Goal: Check status: Check status

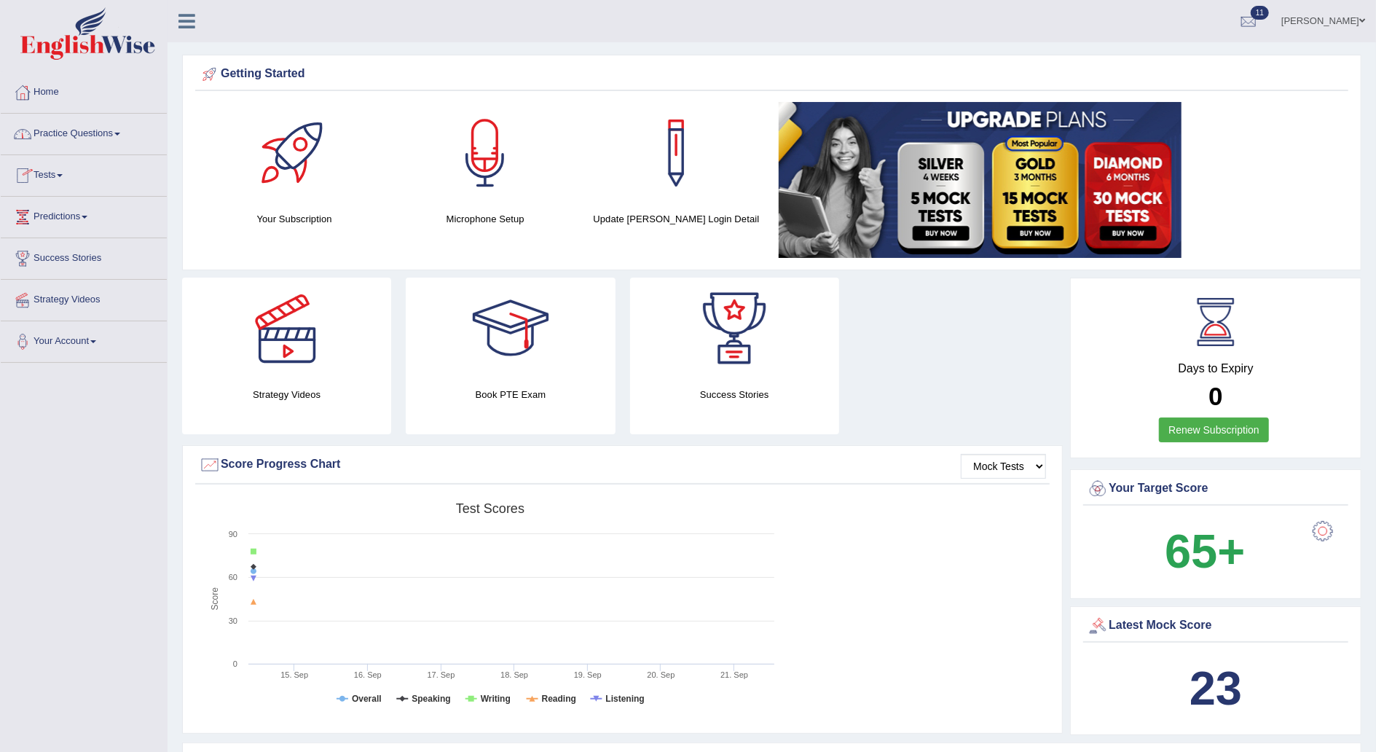
drag, startPoint x: 0, startPoint y: 0, endPoint x: 42, endPoint y: 93, distance: 102.4
click at [42, 93] on link "Home" at bounding box center [84, 90] width 166 height 36
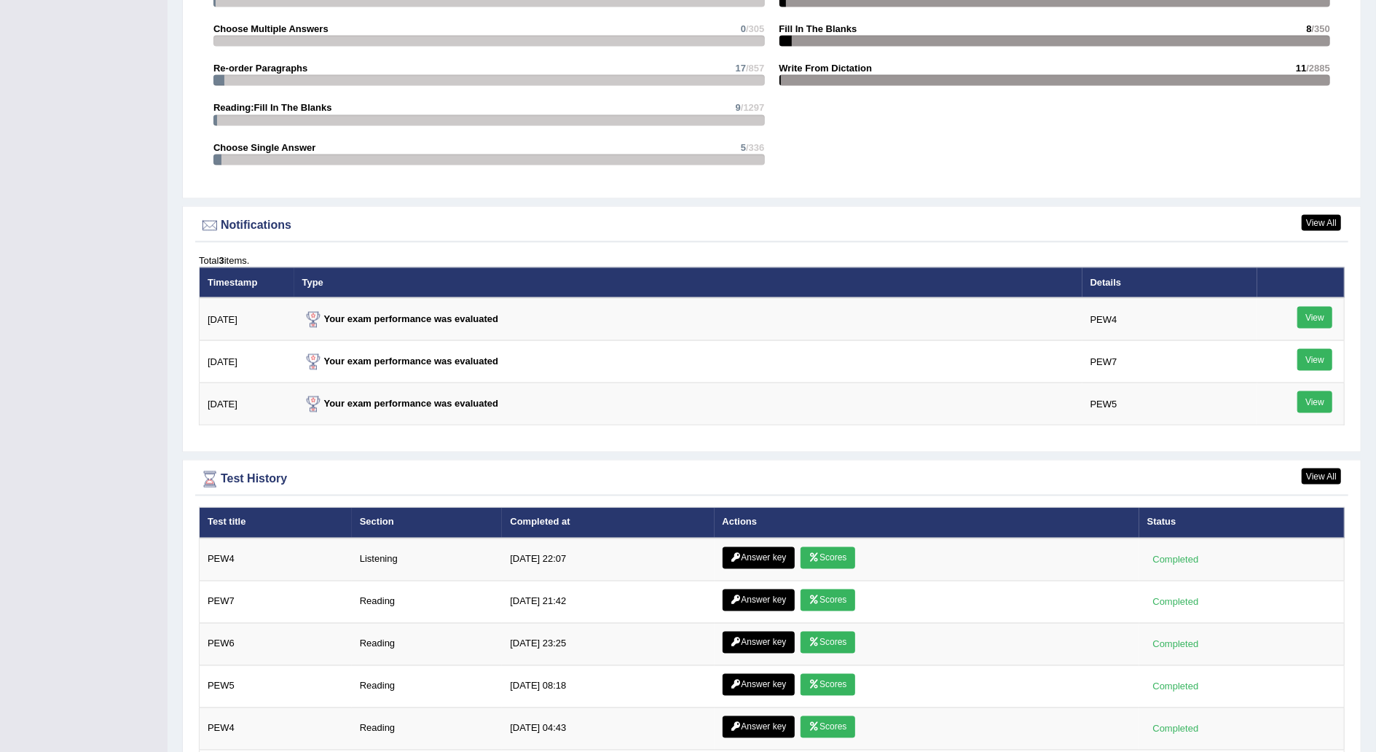
scroll to position [1578, 0]
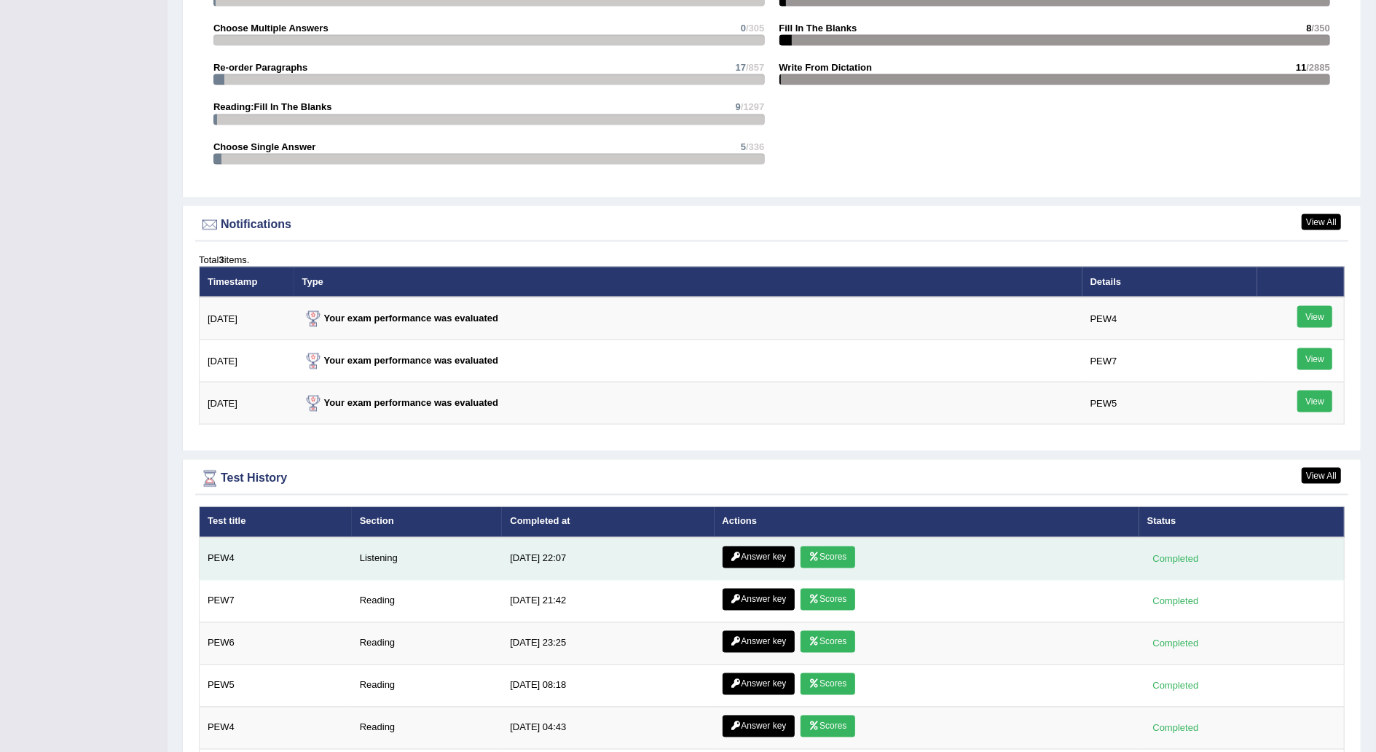
click at [827, 551] on link "Scores" at bounding box center [828, 557] width 54 height 22
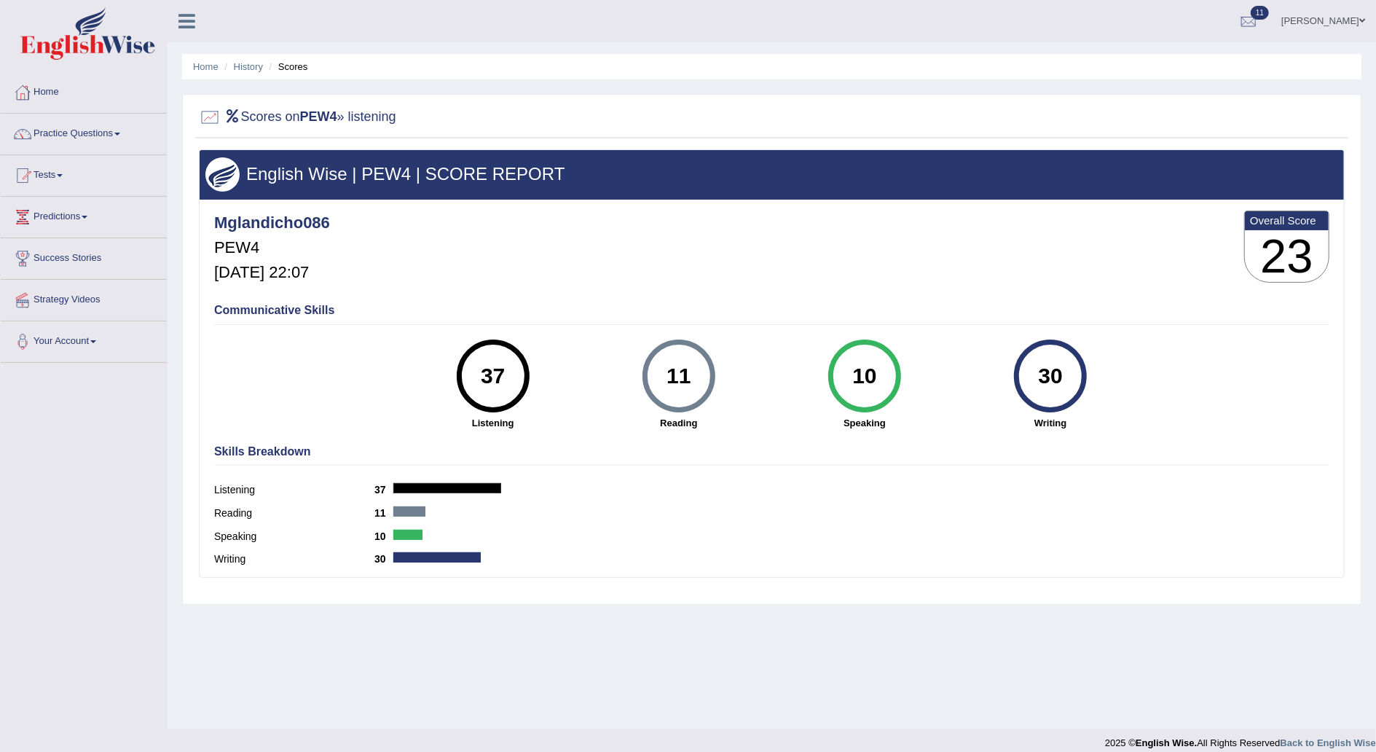
click at [53, 90] on link "Home" at bounding box center [84, 90] width 166 height 36
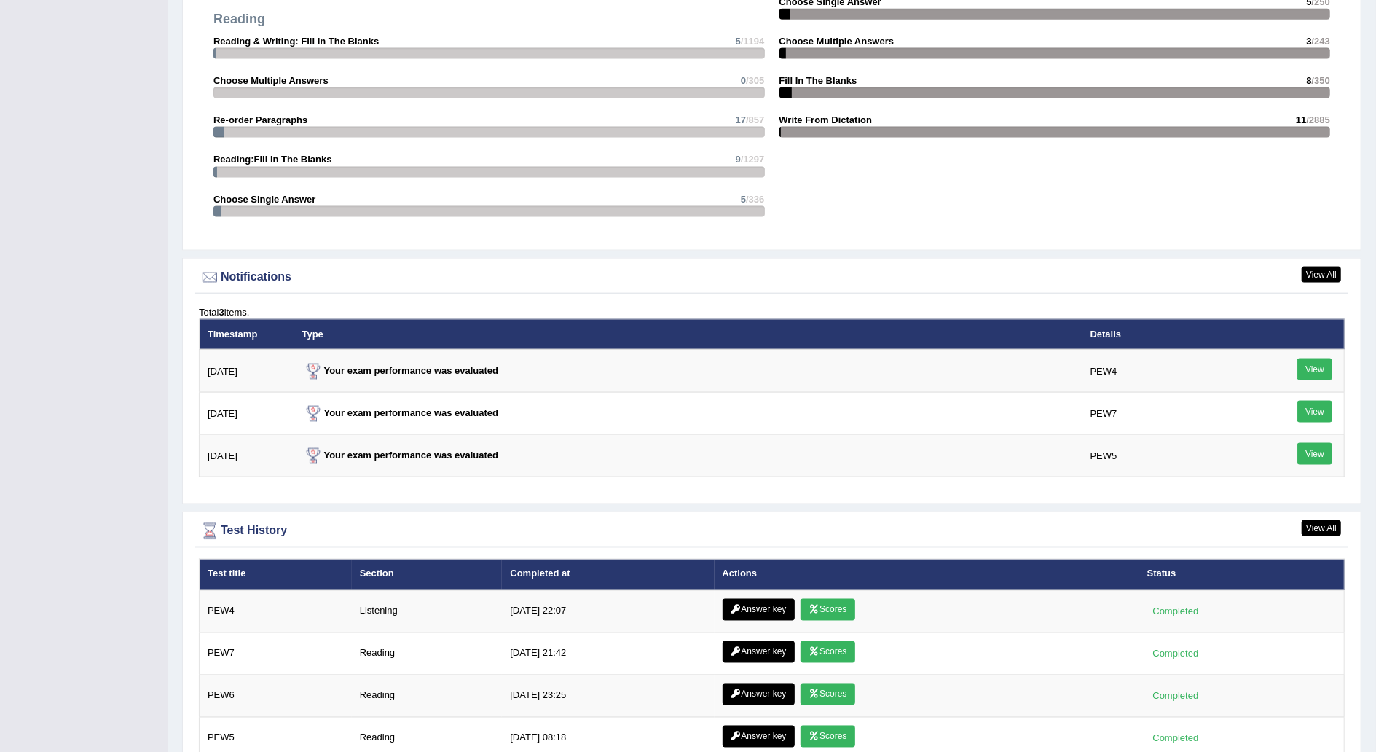
scroll to position [1542, 0]
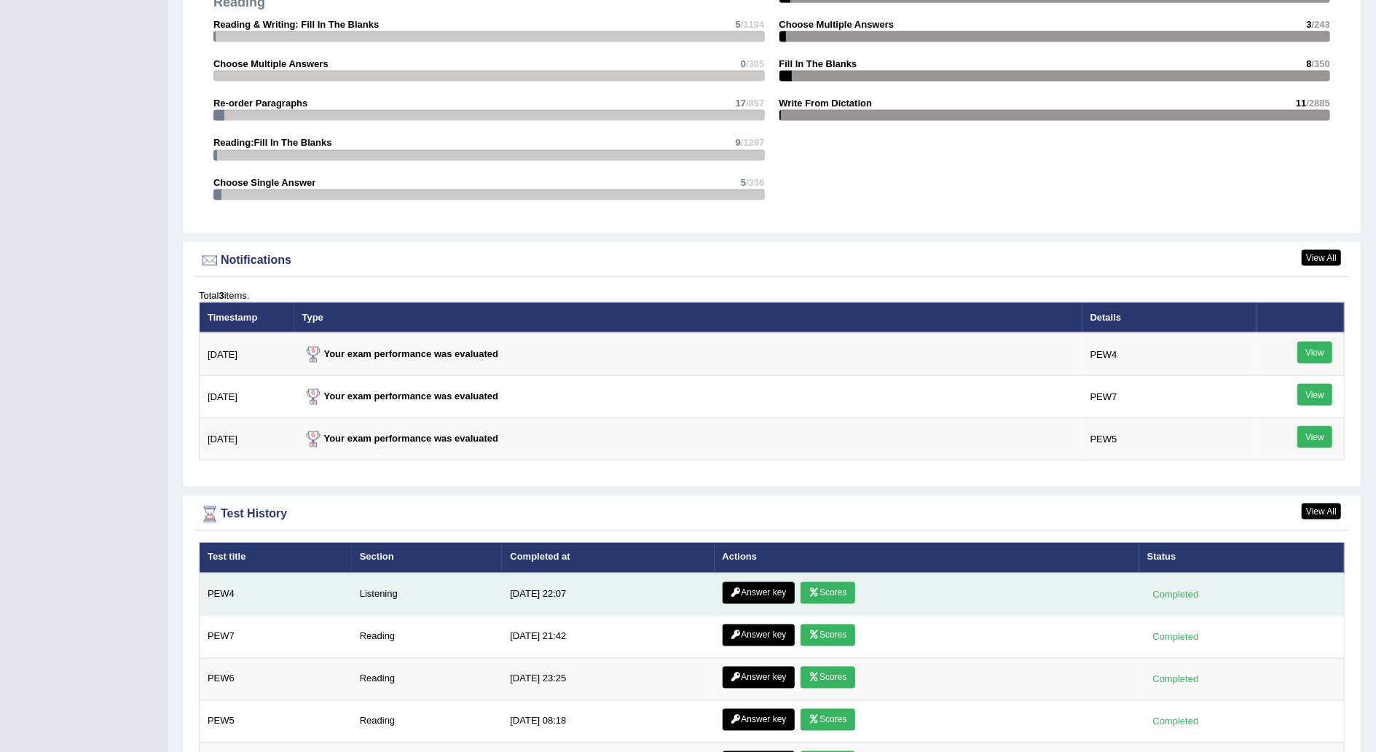
click at [767, 589] on link "Answer key" at bounding box center [759, 593] width 72 height 22
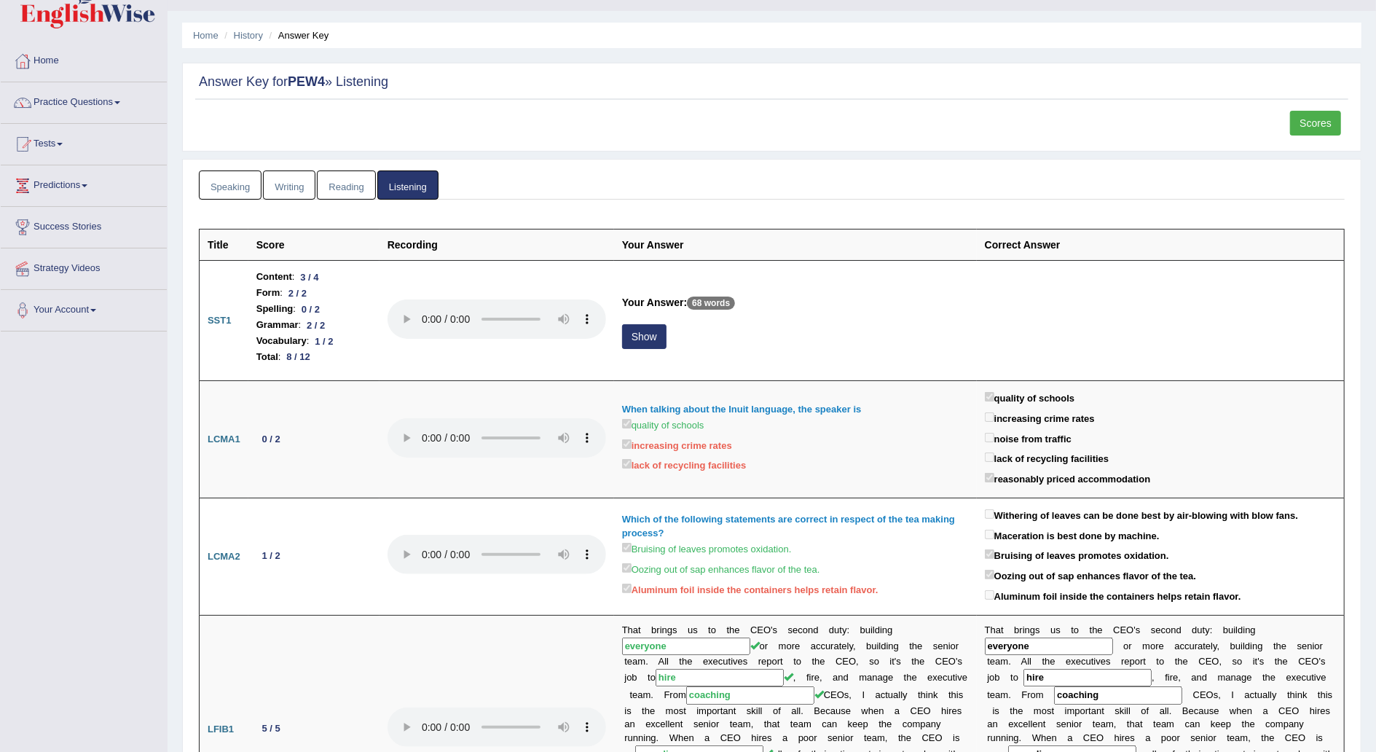
scroll to position [31, 0]
click at [1318, 125] on link "Scores" at bounding box center [1315, 123] width 51 height 25
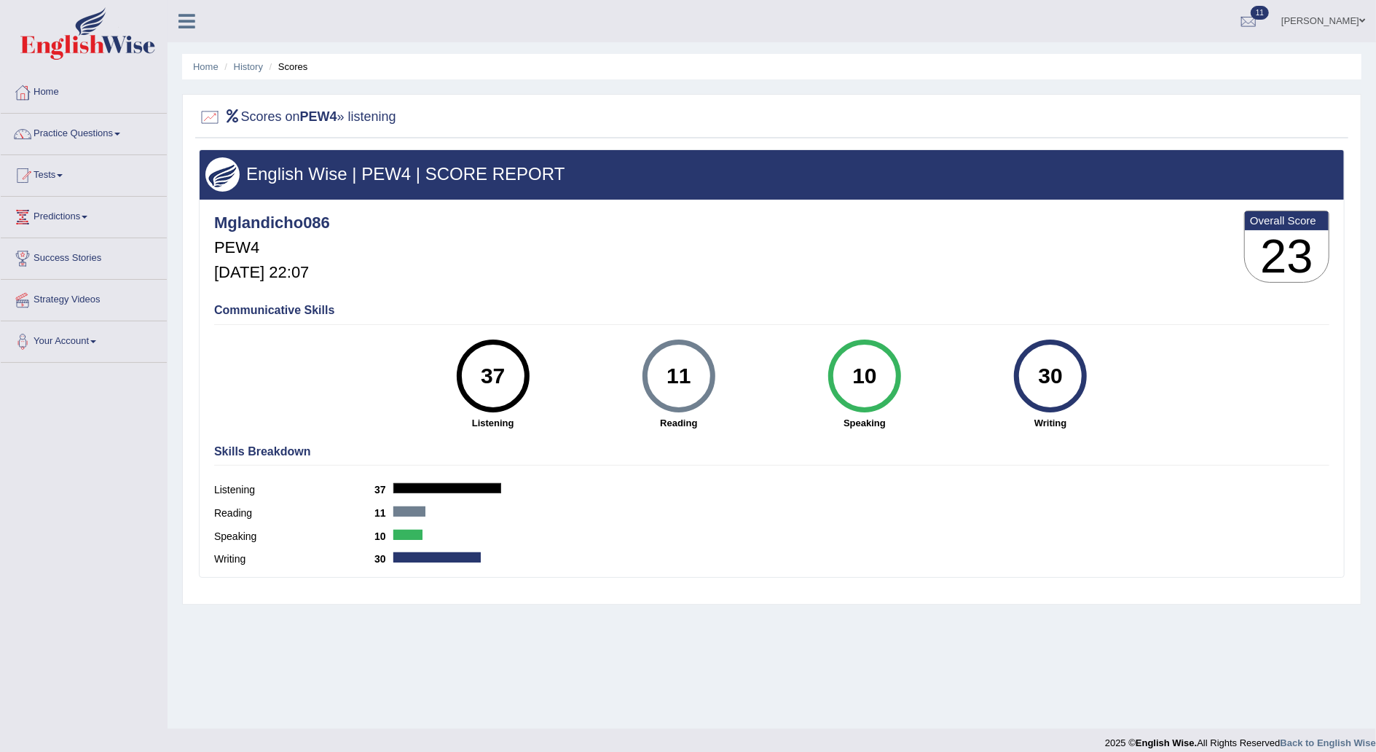
click at [61, 95] on link "Home" at bounding box center [84, 90] width 166 height 36
